Goal: Find specific page/section: Find specific page/section

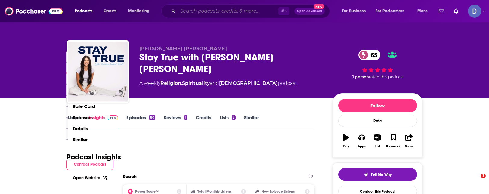
scroll to position [424, 0]
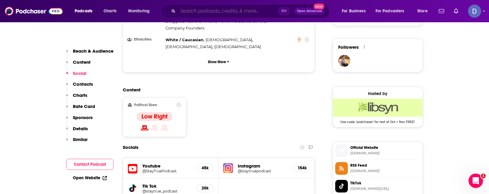
click at [211, 10] on input "Search podcasts, credits, & more..." at bounding box center [228, 11] width 100 height 10
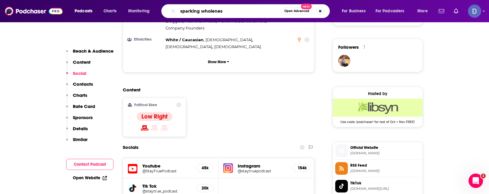
type input "sparking wholeness"
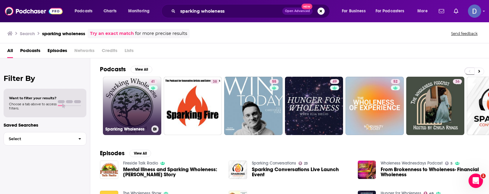
click at [135, 91] on link "41 Sparking Wholeness" at bounding box center [132, 106] width 58 height 58
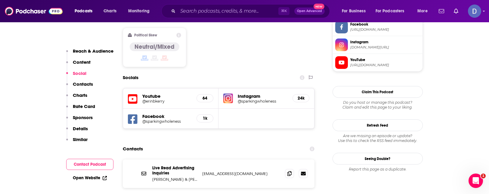
scroll to position [466, 0]
